Goal: Transaction & Acquisition: Download file/media

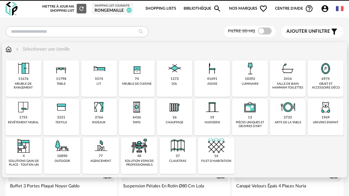
click at [232, 77] on div "10392 luminaire" at bounding box center [250, 78] width 36 height 36
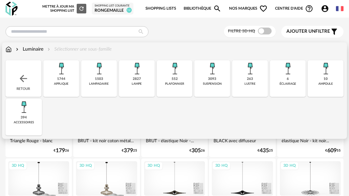
click at [204, 76] on img at bounding box center [212, 68] width 17 height 17
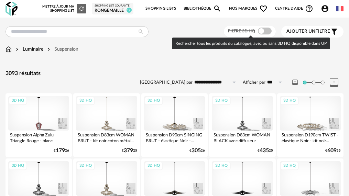
click at [265, 32] on span at bounding box center [265, 31] width 14 height 7
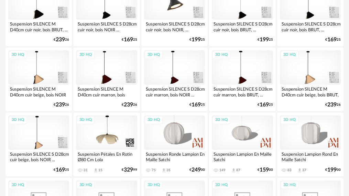
scroll to position [379, 0]
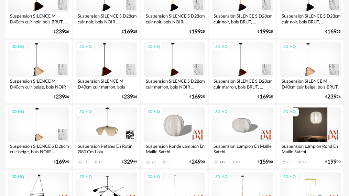
click at [306, 123] on div "3D HQ" at bounding box center [310, 124] width 61 height 34
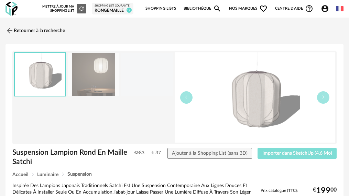
click at [296, 152] on span "Importer dans SketchUp (4,6 Mo)" at bounding box center [298, 153] width 70 height 5
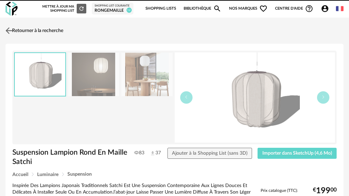
click at [9, 31] on img at bounding box center [9, 30] width 10 height 10
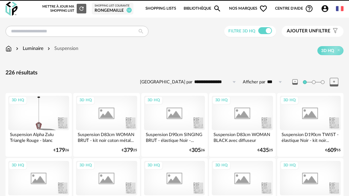
scroll to position [379, 0]
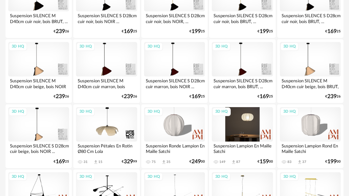
click at [234, 125] on div "3D HQ" at bounding box center [242, 124] width 61 height 34
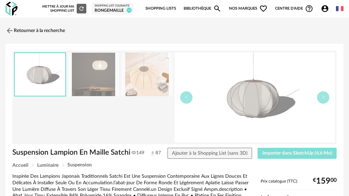
click at [302, 151] on span "Importer dans SketchUp (4,6 Mo)" at bounding box center [298, 153] width 70 height 5
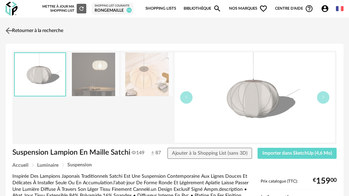
click at [10, 28] on img at bounding box center [9, 30] width 10 height 10
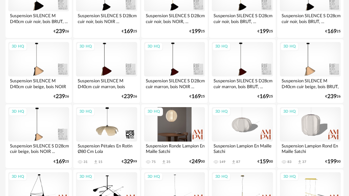
click at [166, 119] on div "3D HQ" at bounding box center [174, 124] width 61 height 34
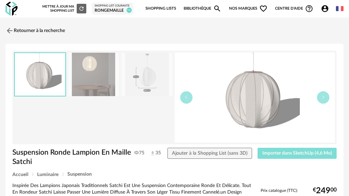
click at [304, 151] on span "Importer dans SketchUp (4,6 Mo)" at bounding box center [298, 153] width 70 height 5
